Goal: Task Accomplishment & Management: Use online tool/utility

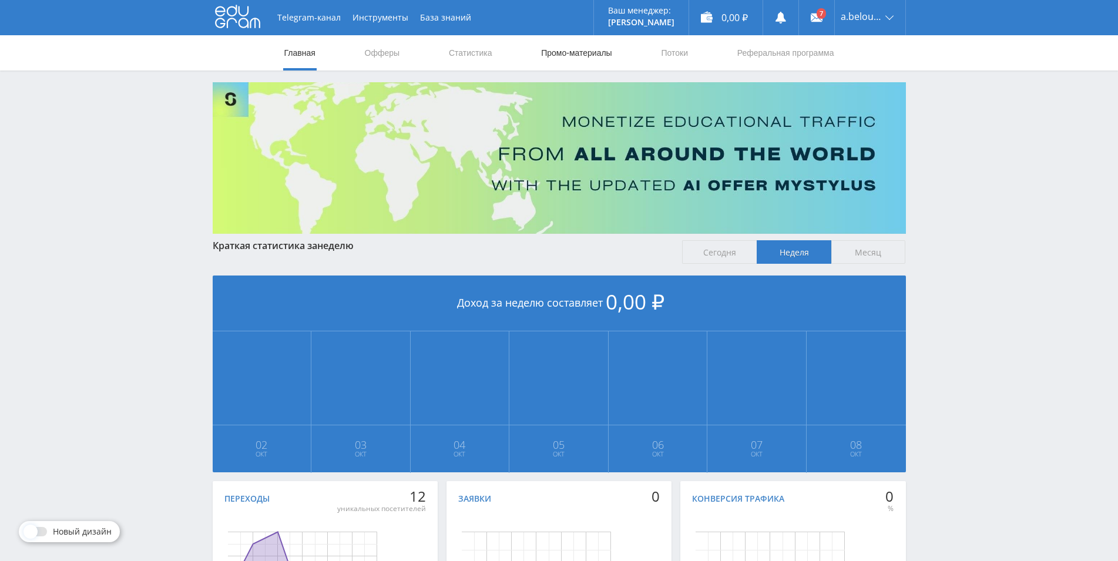
click at [571, 49] on link "Промо-материалы" at bounding box center [576, 52] width 73 height 35
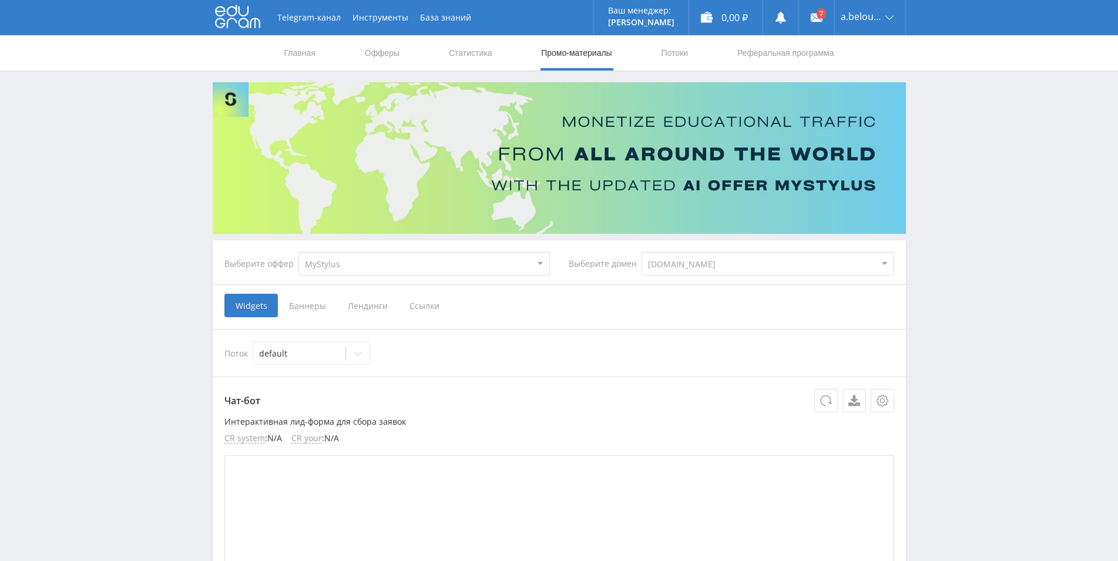
click at [410, 301] on span "Ссылки" at bounding box center [424, 306] width 52 height 24
click at [0, 0] on input "Ссылки" at bounding box center [0, 0] width 0 height 0
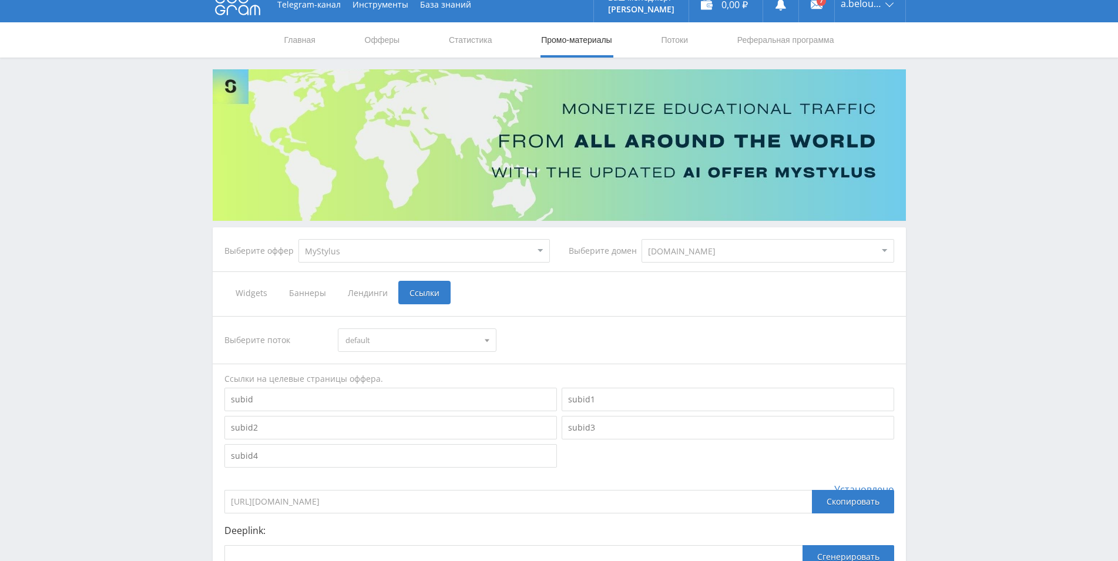
scroll to position [145, 0]
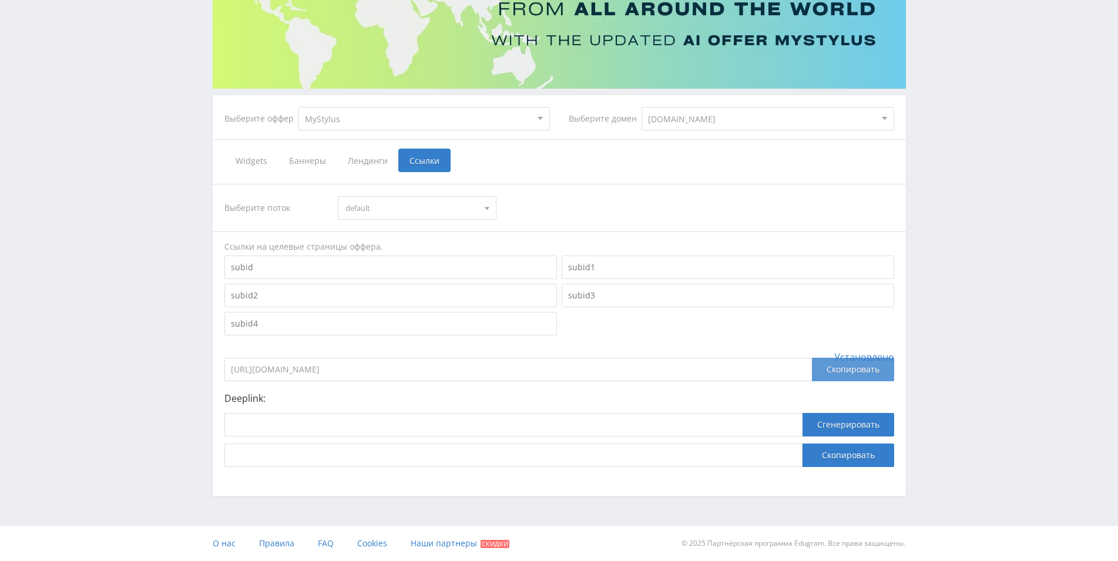
click at [831, 374] on div "Скопировать" at bounding box center [853, 370] width 82 height 24
click at [299, 107] on select "MyStylus MyStylus - Revshare Кэмп Studybay Автор24 Studybay [GEOGRAPHIC_DATA] S…" at bounding box center [425, 119] width 252 height 24
select select "376"
click option "Study AI (RevShare)" at bounding box center [0, 0] width 0 height 0
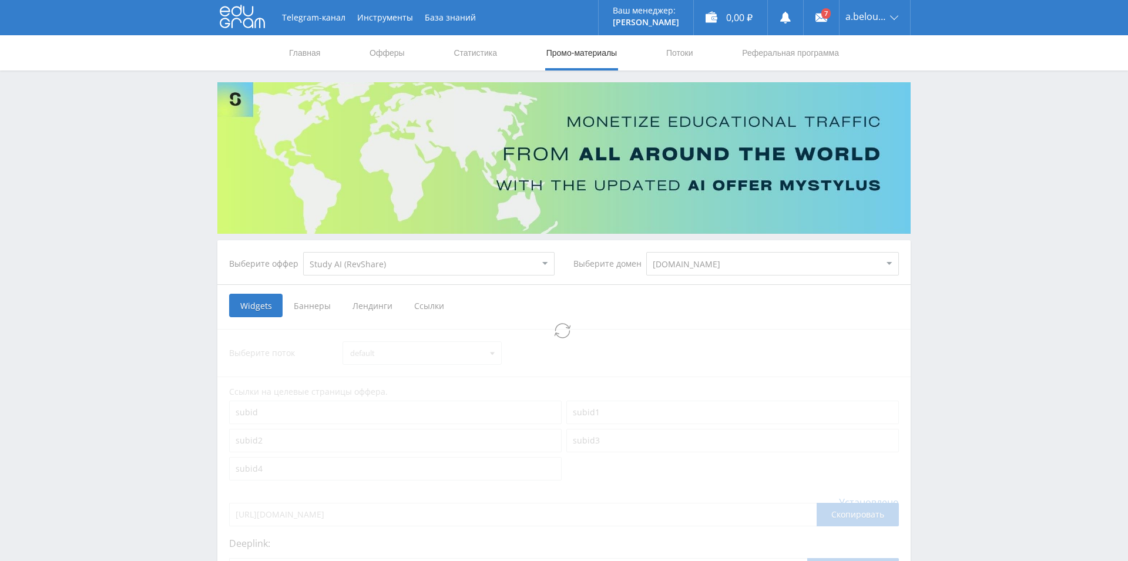
select select "376"
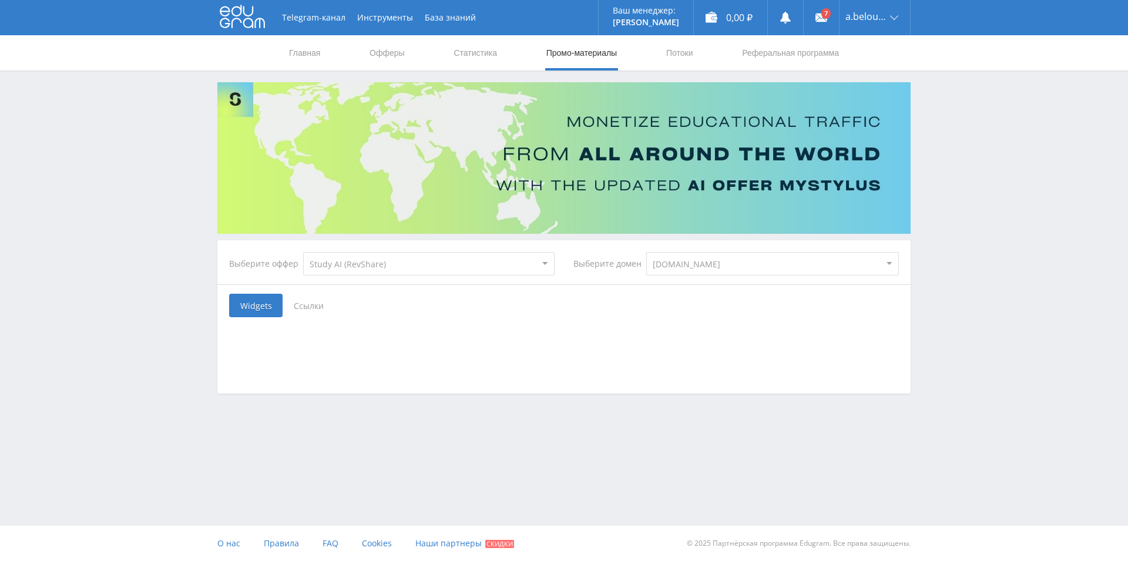
click at [301, 303] on span "Ссылки" at bounding box center [309, 306] width 52 height 24
click at [0, 0] on input "Ссылки" at bounding box center [0, 0] width 0 height 0
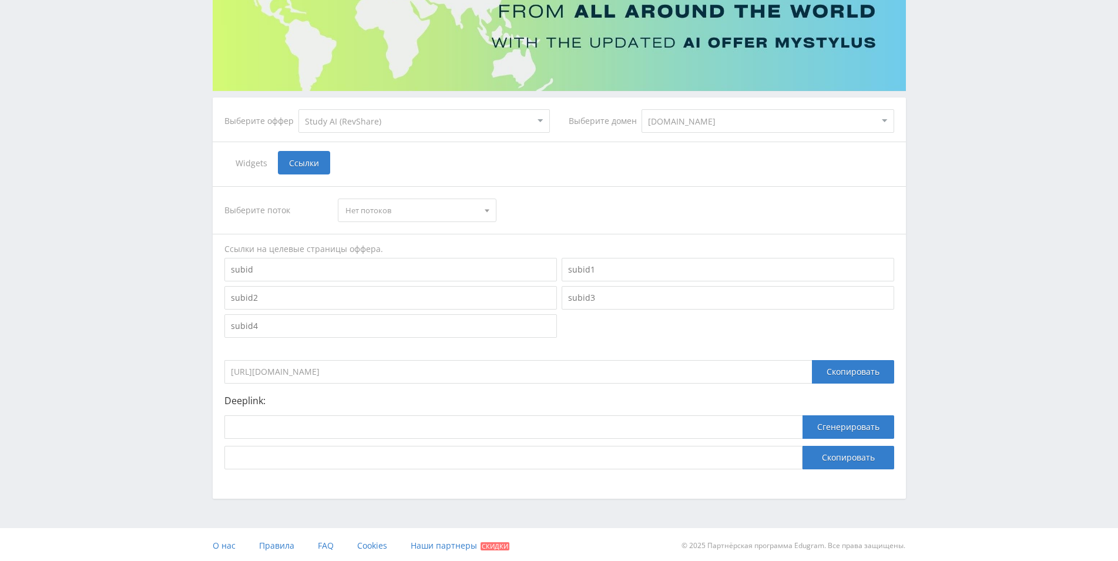
scroll to position [145, 0]
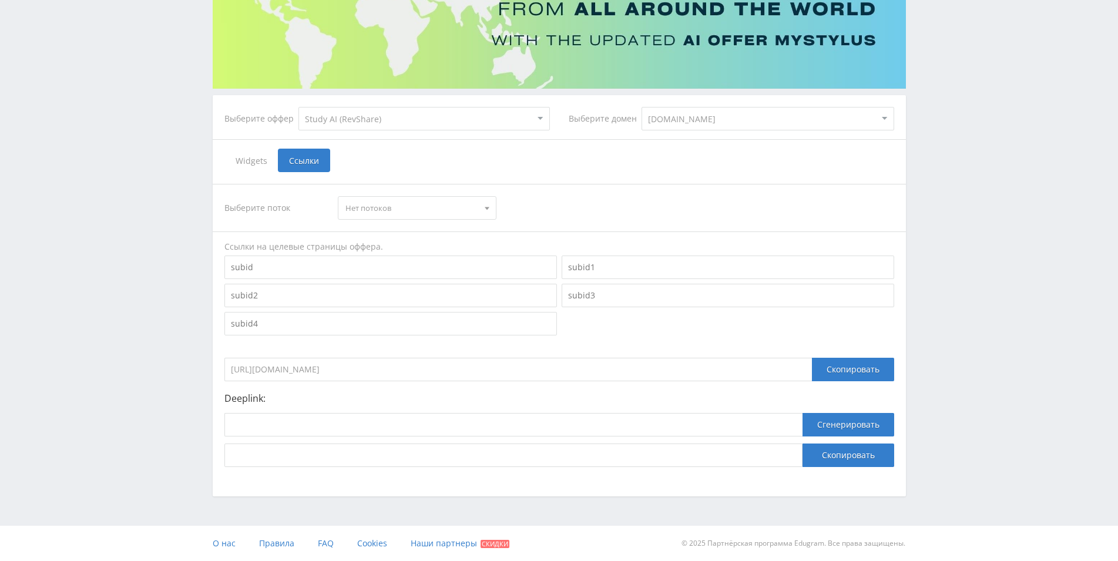
click at [384, 200] on span "Нет потоков" at bounding box center [412, 208] width 133 height 22
click at [381, 230] on button "Нет потоков" at bounding box center [416, 230] width 157 height 16
click at [129, 182] on div "Telegram-канал Инструменты База знаний Ваш менеджер: [PERSON_NAME] Alex Online …" at bounding box center [559, 208] width 1118 height 706
click at [642, 107] on select "[DOMAIN_NAME] [DOMAIN_NAME] [DOMAIN_NAME]" at bounding box center [768, 119] width 253 height 24
click option "[DOMAIN_NAME]" at bounding box center [0, 0] width 0 height 0
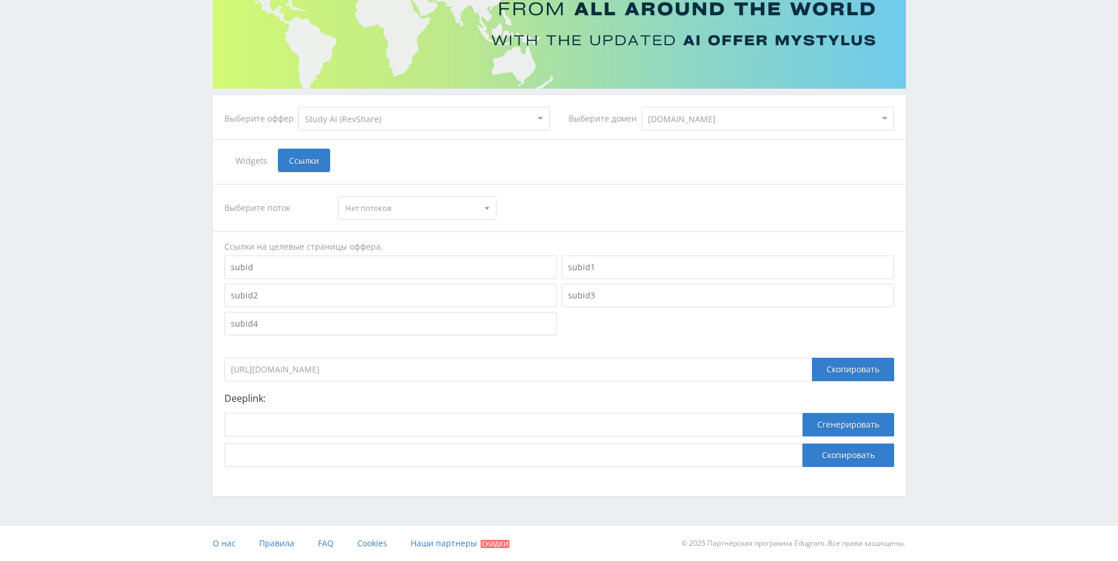
click at [445, 160] on div "Widgets Ссылки" at bounding box center [559, 161] width 670 height 24
click at [200, 200] on div "Telegram-канал Инструменты База знаний Ваш менеджер: [PERSON_NAME] Alex Online …" at bounding box center [559, 208] width 1118 height 706
click at [190, 224] on div "Telegram-канал Инструменты База знаний Ваш менеджер: [PERSON_NAME] Alex Online …" at bounding box center [559, 208] width 1118 height 706
click at [486, 199] on div at bounding box center [487, 208] width 18 height 22
click at [477, 206] on span "Нет потоков" at bounding box center [412, 208] width 133 height 22
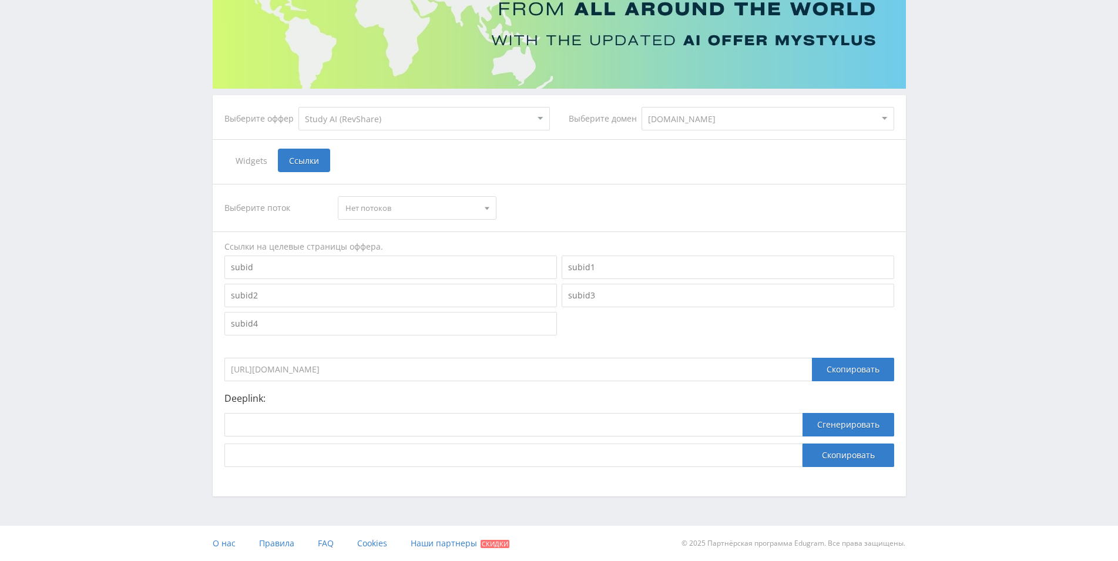
click at [255, 206] on div "Выберите поток" at bounding box center [275, 208] width 102 height 24
click at [256, 213] on div "Выберите поток" at bounding box center [275, 208] width 102 height 24
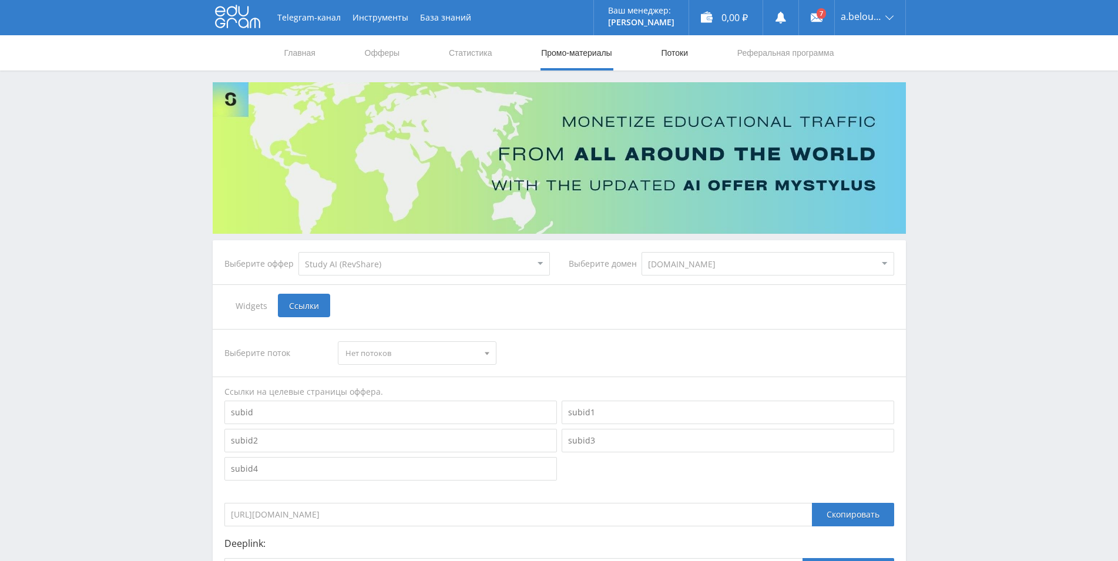
click at [672, 49] on link "Потоки" at bounding box center [674, 52] width 29 height 35
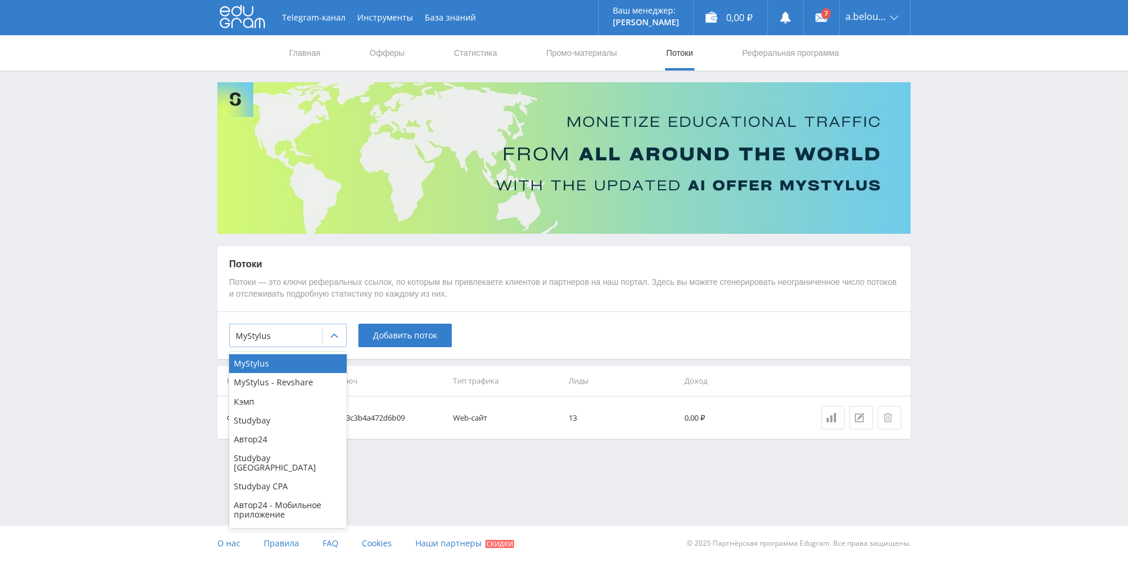
click at [300, 333] on div at bounding box center [276, 336] width 81 height 12
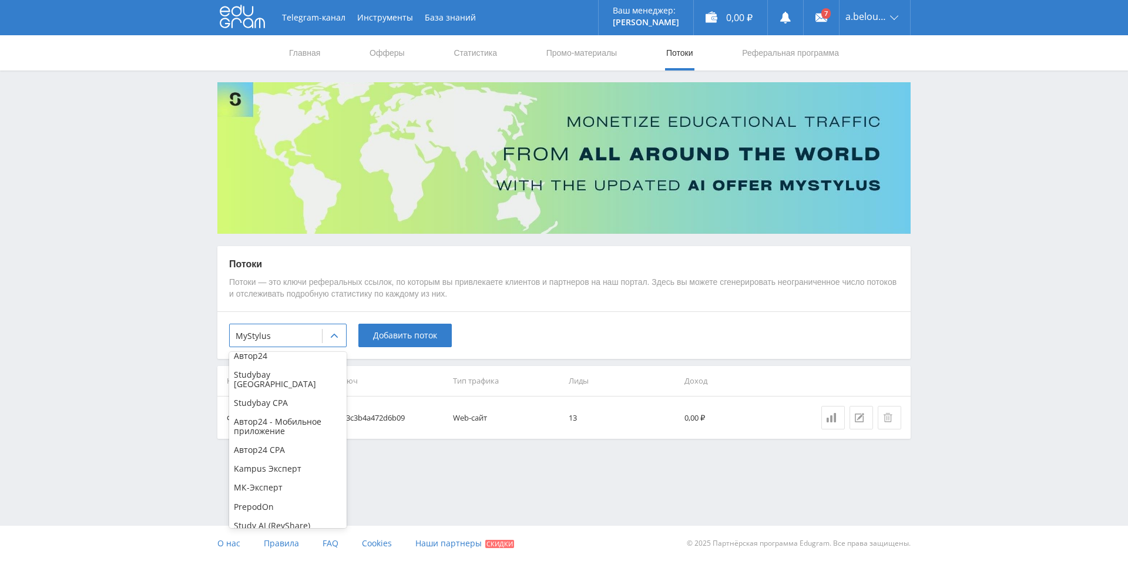
click at [139, 448] on div "Telegram-канал Инструменты База знаний Ваш менеджер: [PERSON_NAME] Alex Online …" at bounding box center [564, 249] width 1128 height 498
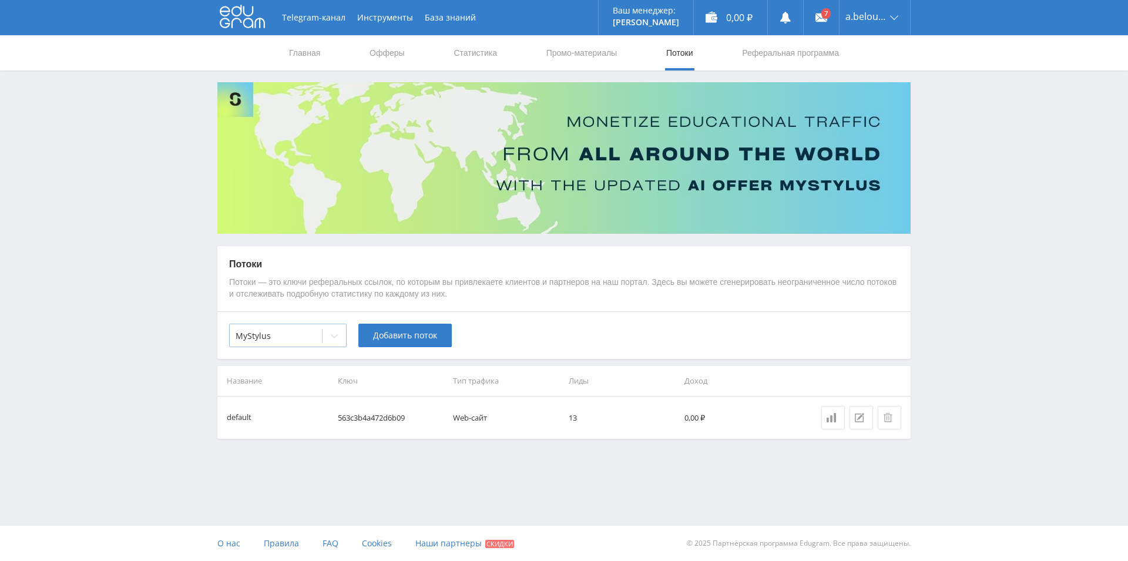
click at [311, 344] on div "MyStylus" at bounding box center [276, 336] width 92 height 16
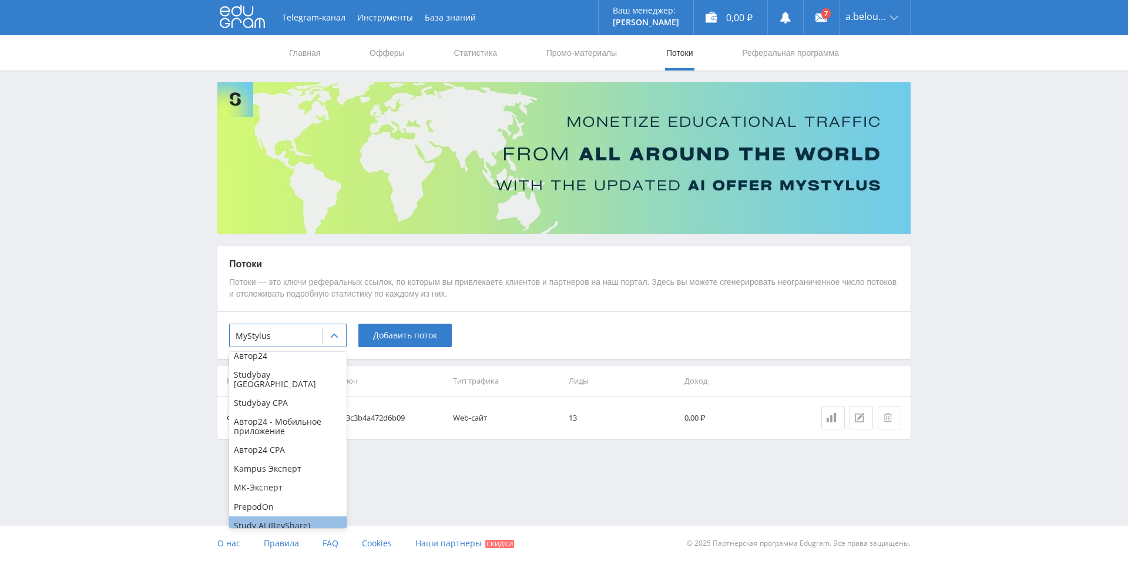
click at [291, 517] on div "Study AI (RevShare)" at bounding box center [288, 526] width 118 height 19
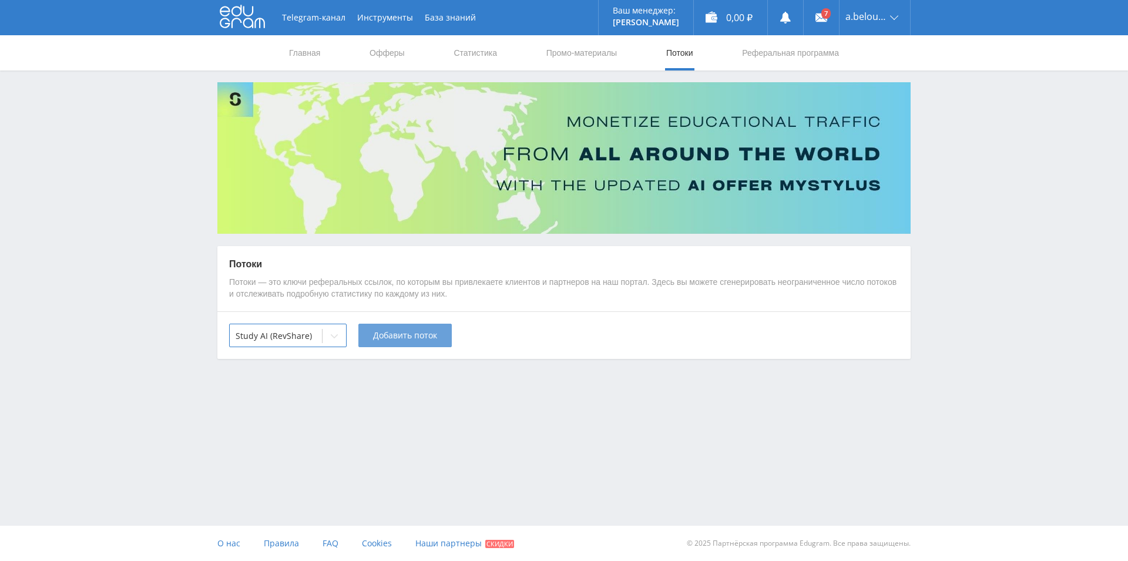
click at [420, 333] on span "Добавить поток" at bounding box center [405, 335] width 64 height 9
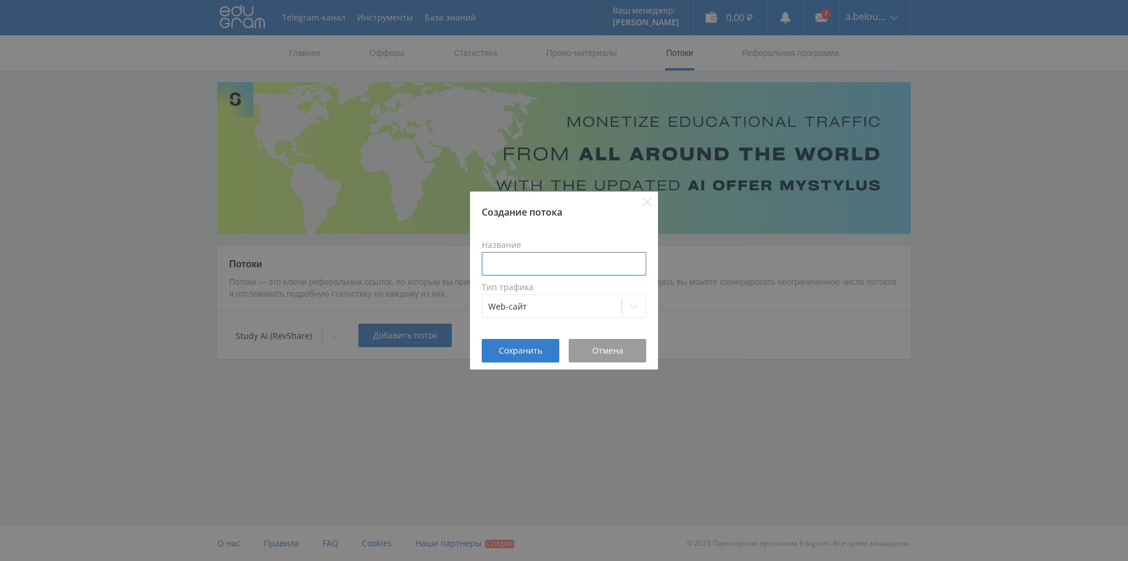
click at [516, 263] on input at bounding box center [564, 264] width 165 height 24
type input "test"
click at [532, 351] on span "Сохранить" at bounding box center [520, 350] width 43 height 9
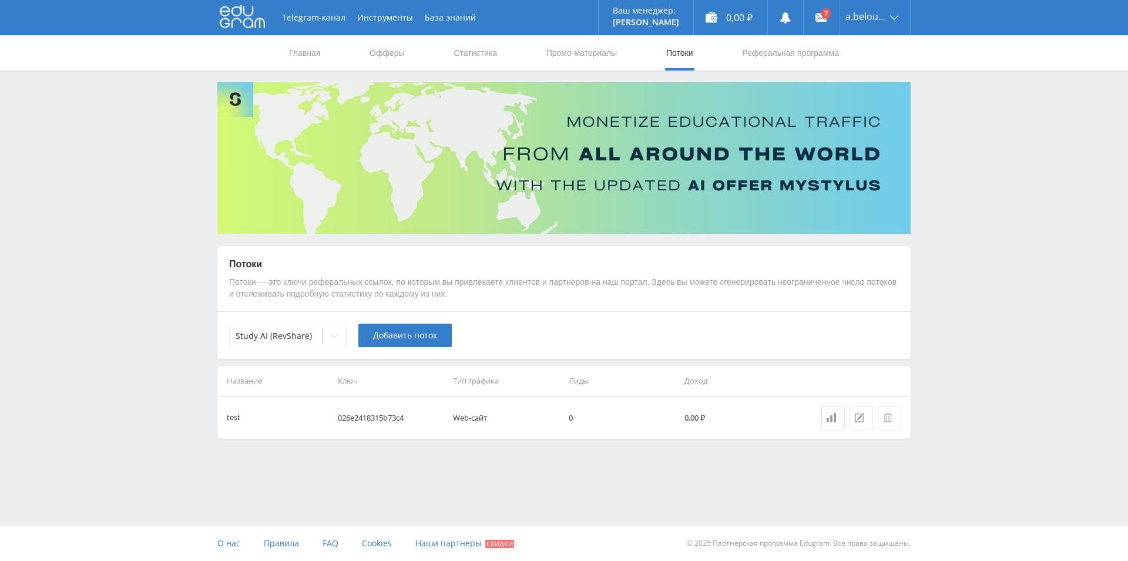
click at [365, 417] on td "026e2418315b73c4" at bounding box center [391, 418] width 116 height 42
click at [564, 52] on link "Промо-материалы" at bounding box center [581, 52] width 73 height 35
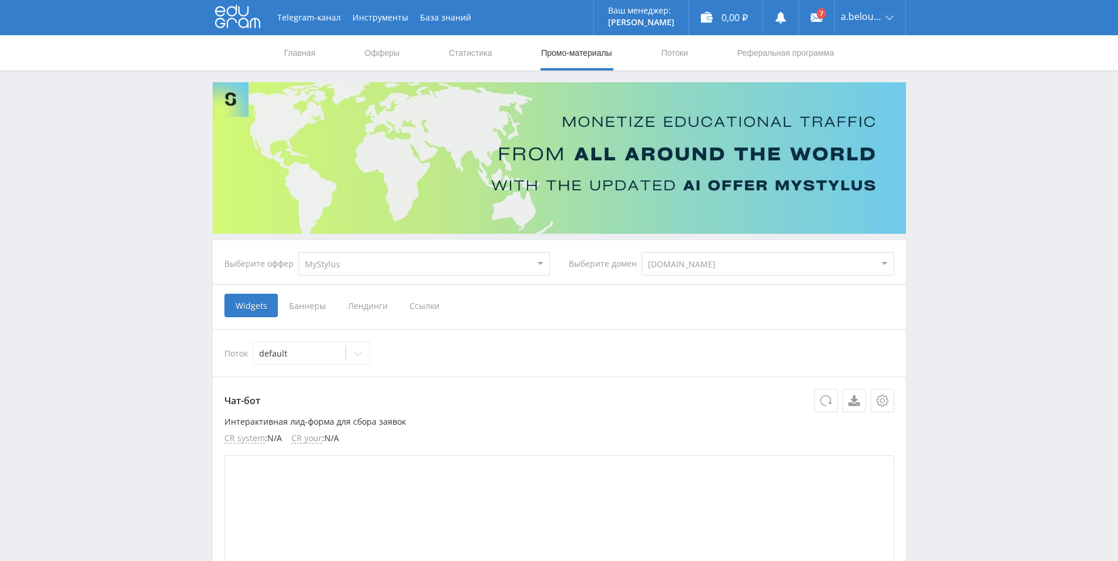
click at [299, 252] on select "MyStylus MyStylus - Revshare Кэмп Studybay Автор24 Studybay [GEOGRAPHIC_DATA] S…" at bounding box center [425, 264] width 252 height 24
select select "376"
click option "Study AI (RevShare)" at bounding box center [0, 0] width 0 height 0
click at [313, 304] on span "Ссылки" at bounding box center [304, 306] width 52 height 24
click at [0, 0] on input "Ссылки" at bounding box center [0, 0] width 0 height 0
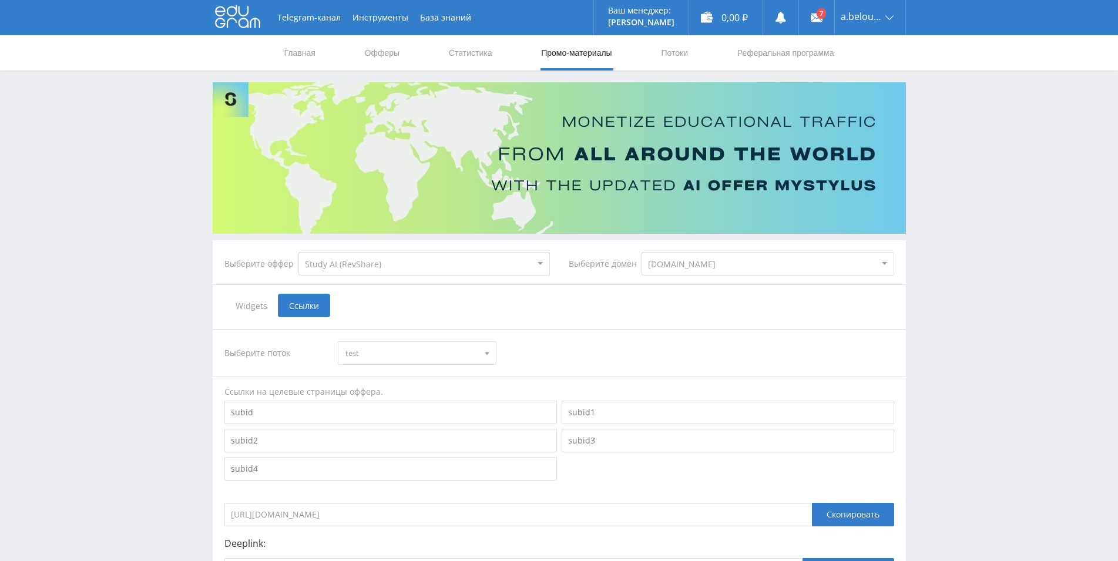
scroll to position [145, 0]
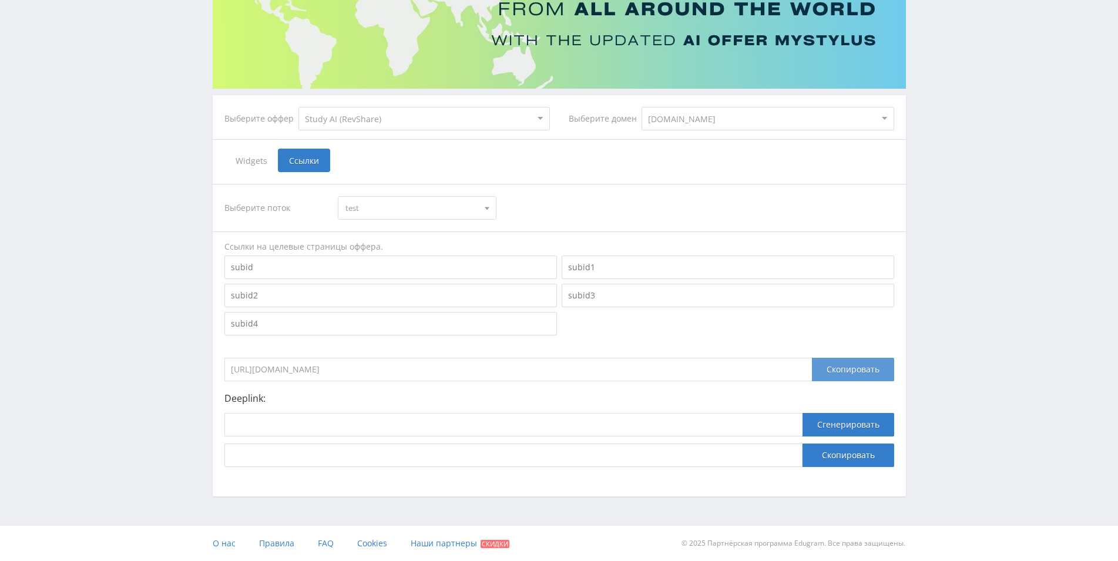
click at [836, 373] on div "Скопировать" at bounding box center [853, 370] width 82 height 24
click at [150, 373] on div "Telegram-канал Инструменты База знаний Ваш менеджер: [PERSON_NAME] Alex Online …" at bounding box center [559, 208] width 1118 height 706
click at [143, 327] on div "Telegram-канал Инструменты База знаний Ваш менеджер: [PERSON_NAME] Alex Online …" at bounding box center [559, 208] width 1118 height 706
click at [285, 426] on input at bounding box center [513, 425] width 578 height 24
click at [327, 428] on input at bounding box center [513, 425] width 578 height 24
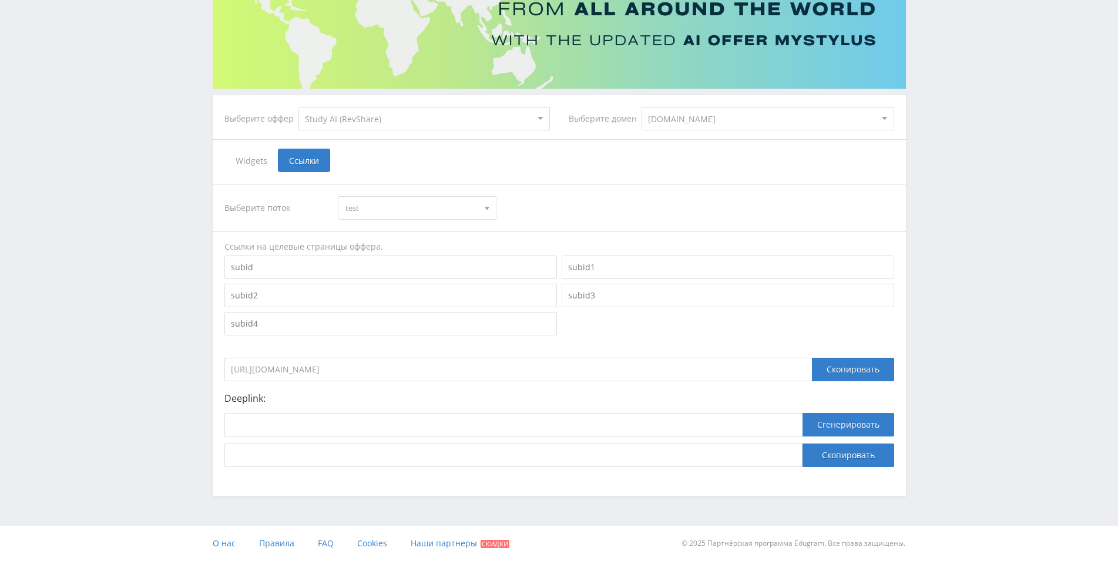
click at [299, 107] on select "MyStylus MyStylus - Revshare Кэмп Studybay Автор24 Studybay [GEOGRAPHIC_DATA] S…" at bounding box center [425, 119] width 252 height 24
select select "339"
click option "MyStylus" at bounding box center [0, 0] width 0 height 0
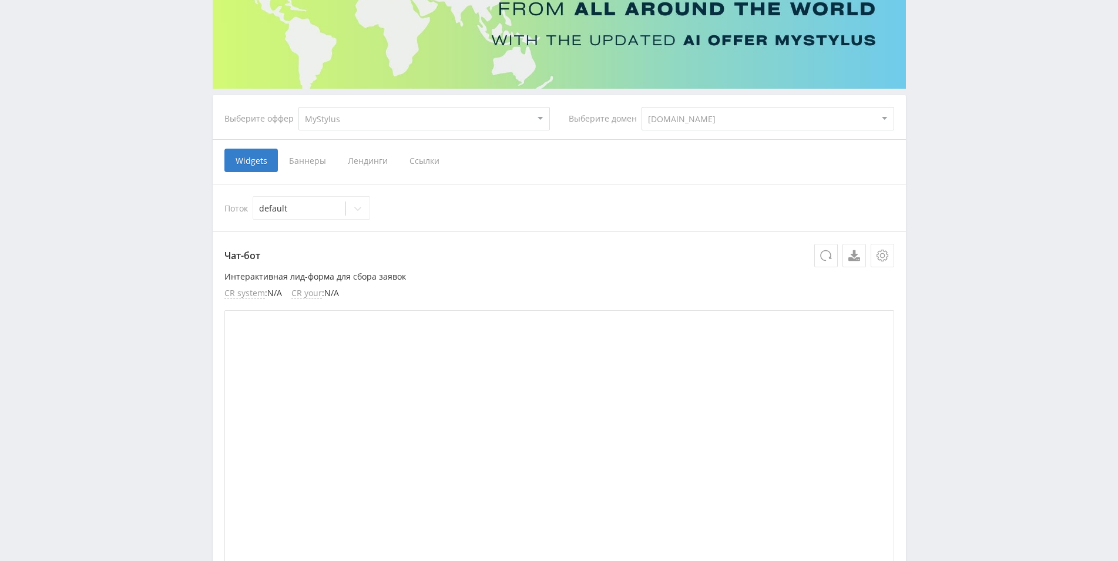
click at [299, 107] on select "MyStylus MyStylus - Revshare Кэмп Studybay Автор24 Studybay [GEOGRAPHIC_DATA] S…" at bounding box center [425, 119] width 252 height 24
select select "341"
click option "MyStylus - Revshare" at bounding box center [0, 0] width 0 height 0
select select "341"
click at [374, 164] on span "Ссылки" at bounding box center [366, 161] width 52 height 24
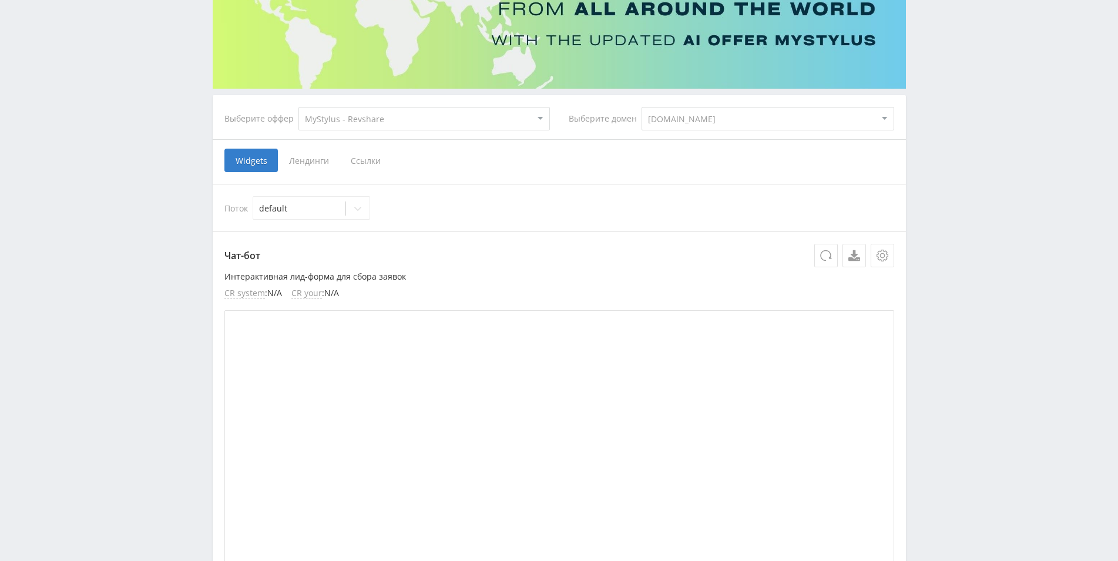
click at [0, 0] on input "Ссылки" at bounding box center [0, 0] width 0 height 0
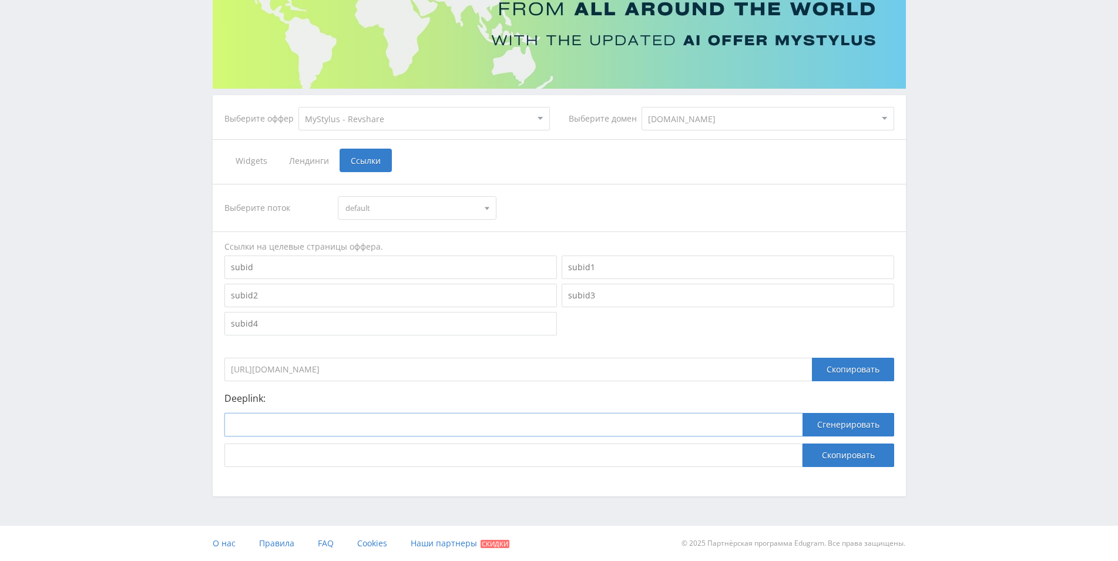
click at [364, 428] on input at bounding box center [513, 425] width 578 height 24
paste input "[URL]"
type input "[URL]"
click at [834, 427] on button "Сгенерировать" at bounding box center [849, 425] width 92 height 24
click at [834, 451] on button "Скопировать" at bounding box center [849, 456] width 92 height 24
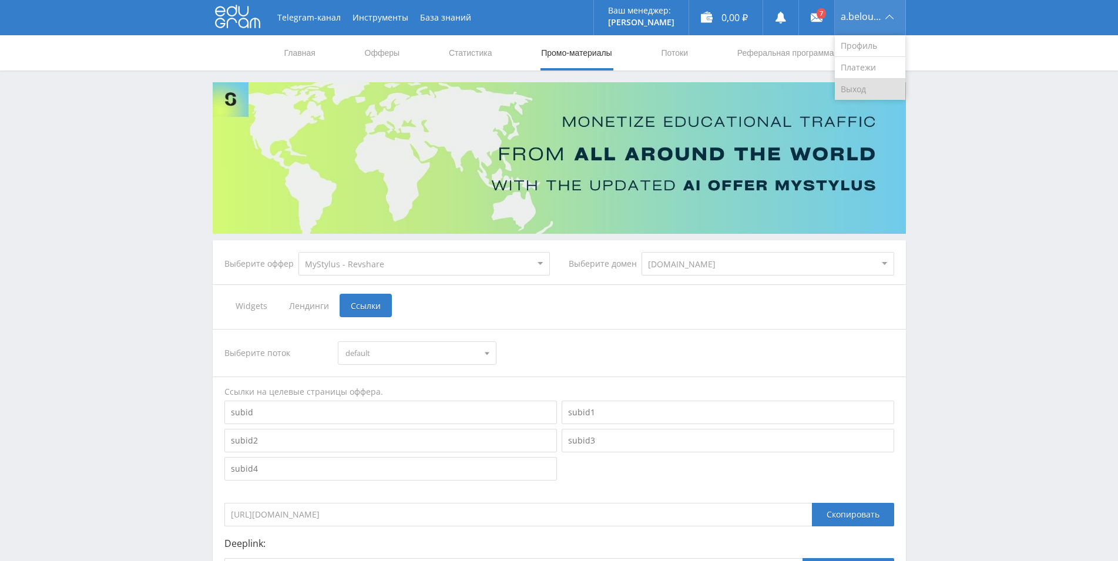
click at [871, 90] on link "Выход" at bounding box center [870, 89] width 71 height 21
